Goal: Entertainment & Leisure: Browse casually

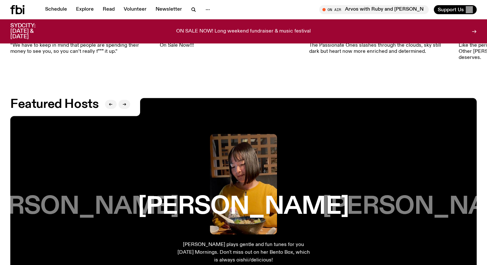
scroll to position [590, 0]
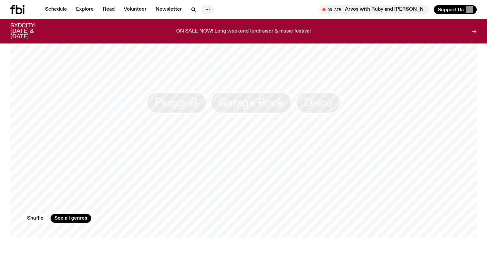
click at [204, 9] on icon "button" at bounding box center [208, 10] width 8 height 8
click at [210, 24] on link "About Us" at bounding box center [208, 23] width 32 height 9
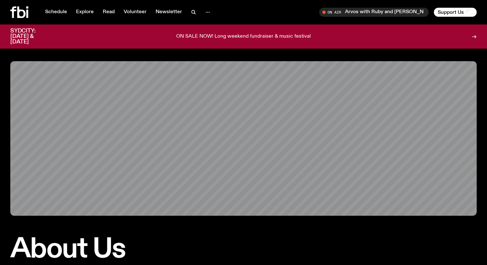
click at [24, 13] on icon at bounding box center [21, 12] width 8 height 12
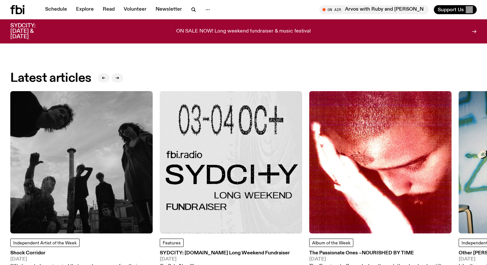
scroll to position [804, 0]
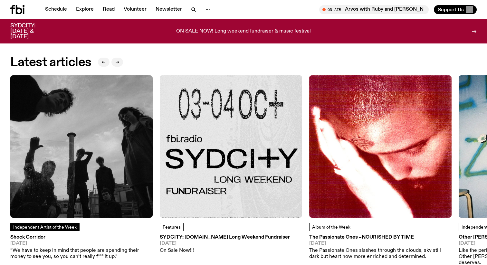
click at [42, 225] on span "Independent Artist of the Week" at bounding box center [44, 227] width 63 height 5
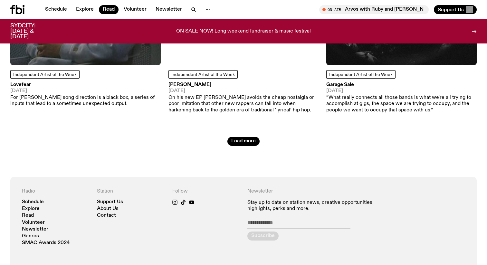
scroll to position [3392, 0]
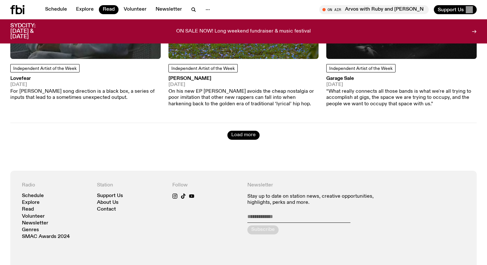
click at [238, 131] on button "Load more" at bounding box center [243, 135] width 32 height 9
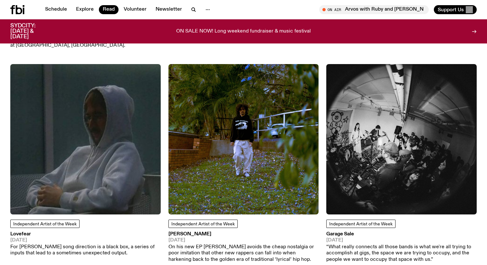
scroll to position [3238, 0]
